Goal: Task Accomplishment & Management: Use online tool/utility

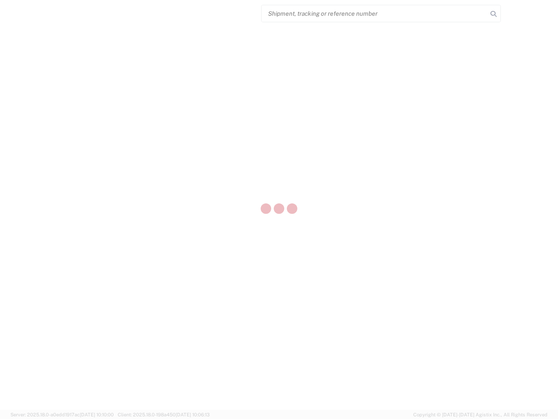
select select "US"
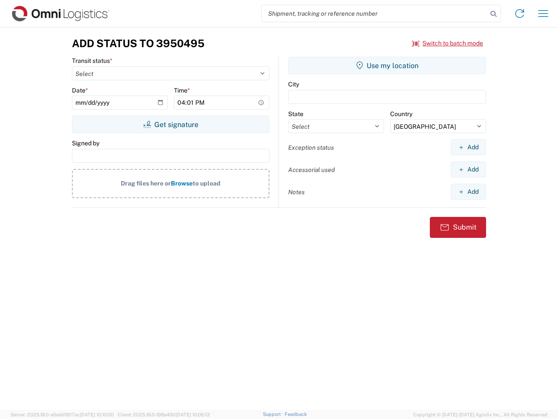
click at [375, 14] on input "search" at bounding box center [375, 13] width 226 height 17
click at [494, 14] on icon at bounding box center [494, 14] width 12 height 12
click at [520, 14] on icon at bounding box center [520, 14] width 14 height 14
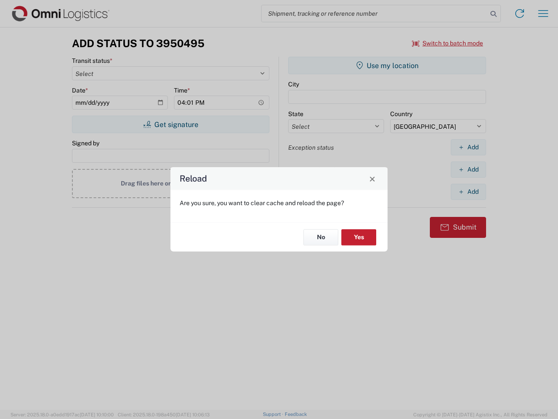
click at [544, 14] on div "Reload Are you sure, you want to clear cache and reload the page? No Yes" at bounding box center [279, 209] width 558 height 419
click at [448, 43] on div "Reload Are you sure, you want to clear cache and reload the page? No Yes" at bounding box center [279, 209] width 558 height 419
click at [171, 124] on div "Reload Are you sure, you want to clear cache and reload the page? No Yes" at bounding box center [279, 209] width 558 height 419
click at [387, 65] on div "Reload Are you sure, you want to clear cache and reload the page? No Yes" at bounding box center [279, 209] width 558 height 419
click at [469, 147] on div "Reload Are you sure, you want to clear cache and reload the page? No Yes" at bounding box center [279, 209] width 558 height 419
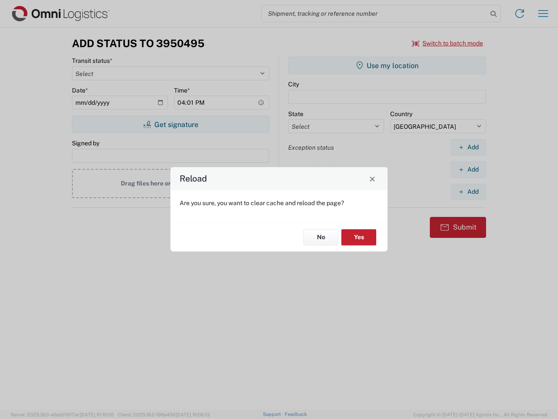
click at [469, 169] on div "Reload Are you sure, you want to clear cache and reload the page? No Yes" at bounding box center [279, 209] width 558 height 419
click at [469, 192] on div "Reload Are you sure, you want to clear cache and reload the page? No Yes" at bounding box center [279, 209] width 558 height 419
